Goal: Check status: Check status

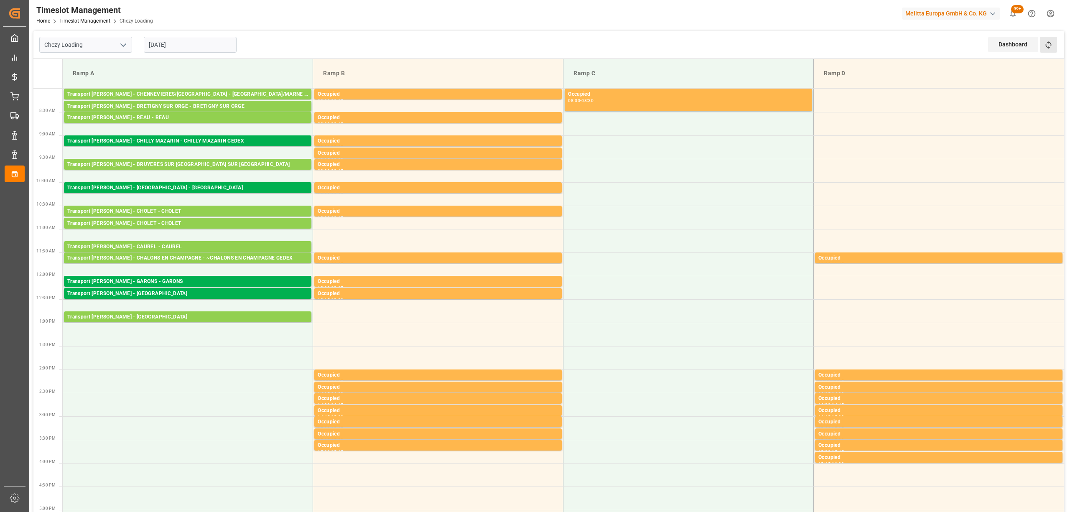
click at [1052, 46] on button "Refresh Time Slots" at bounding box center [1048, 45] width 17 height 16
click at [1045, 47] on icon at bounding box center [1048, 45] width 9 height 9
